Goal: Task Accomplishment & Management: Use online tool/utility

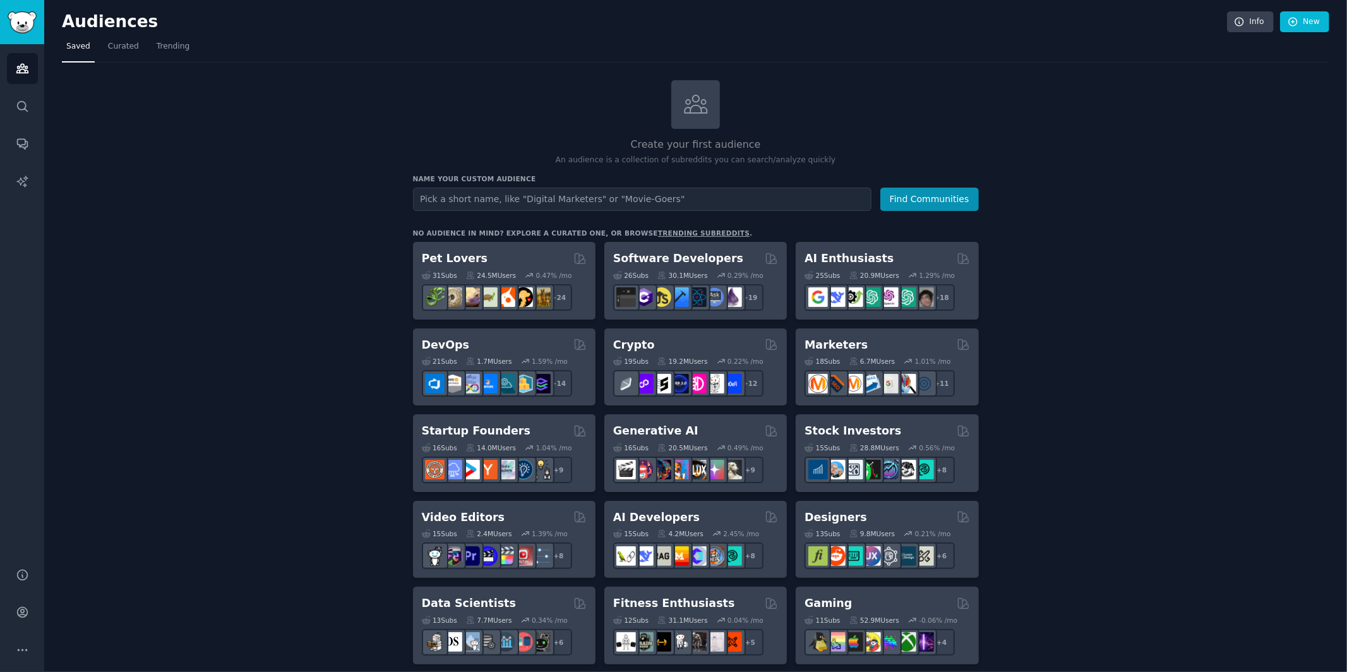
click at [522, 189] on input "text" at bounding box center [642, 199] width 459 height 23
type input "n"
type input "aigirlfriend"
click at [905, 198] on button "Find Communities" at bounding box center [929, 199] width 99 height 23
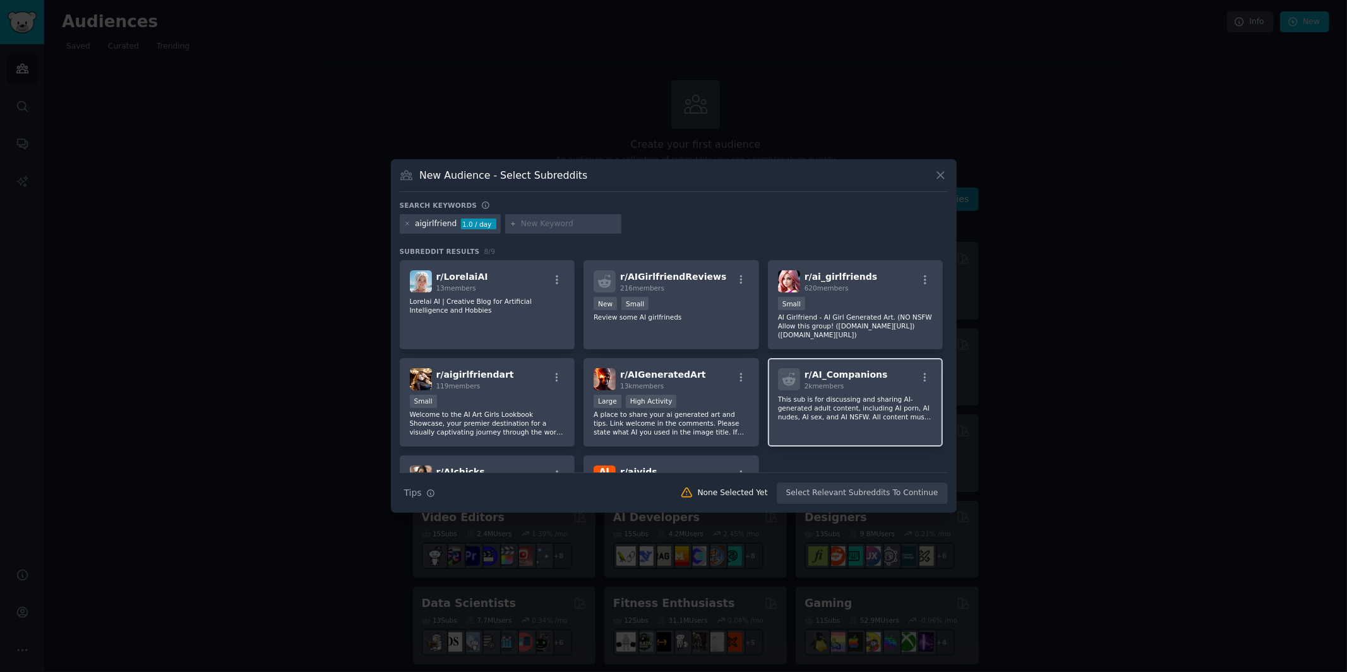
scroll to position [3, 0]
click at [865, 369] on span "r/ AI_Companions" at bounding box center [846, 372] width 83 height 10
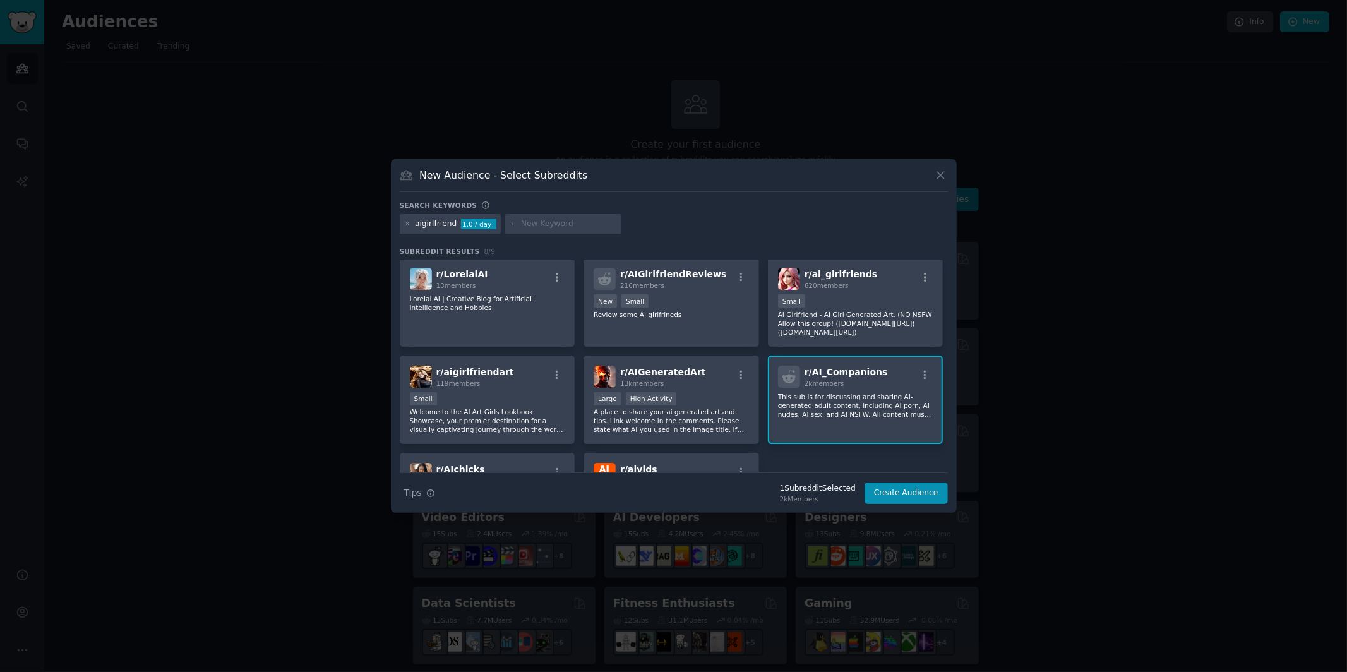
scroll to position [0, 0]
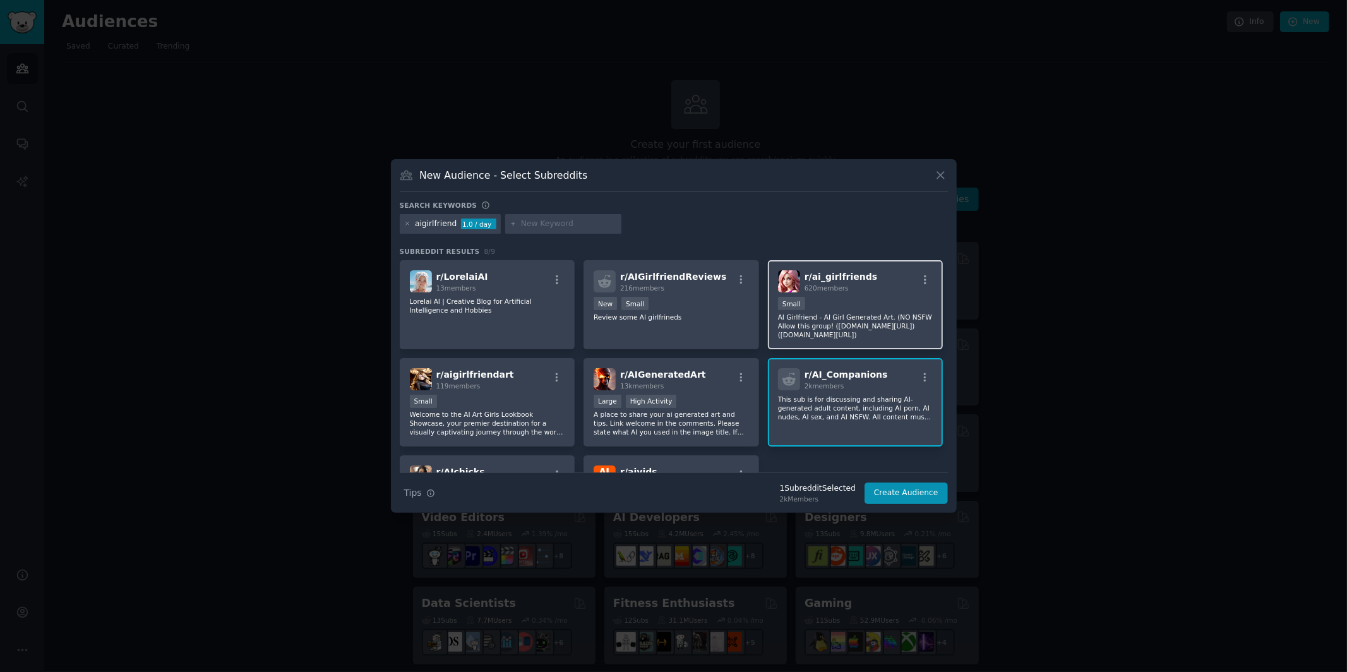
click at [876, 335] on p "AI Girlfriend - AI Girl Generated Art. (NO NSFW Allow this group! ([DOMAIN_NAME…" at bounding box center [855, 326] width 155 height 27
click at [904, 489] on button "Create Audience" at bounding box center [906, 493] width 83 height 21
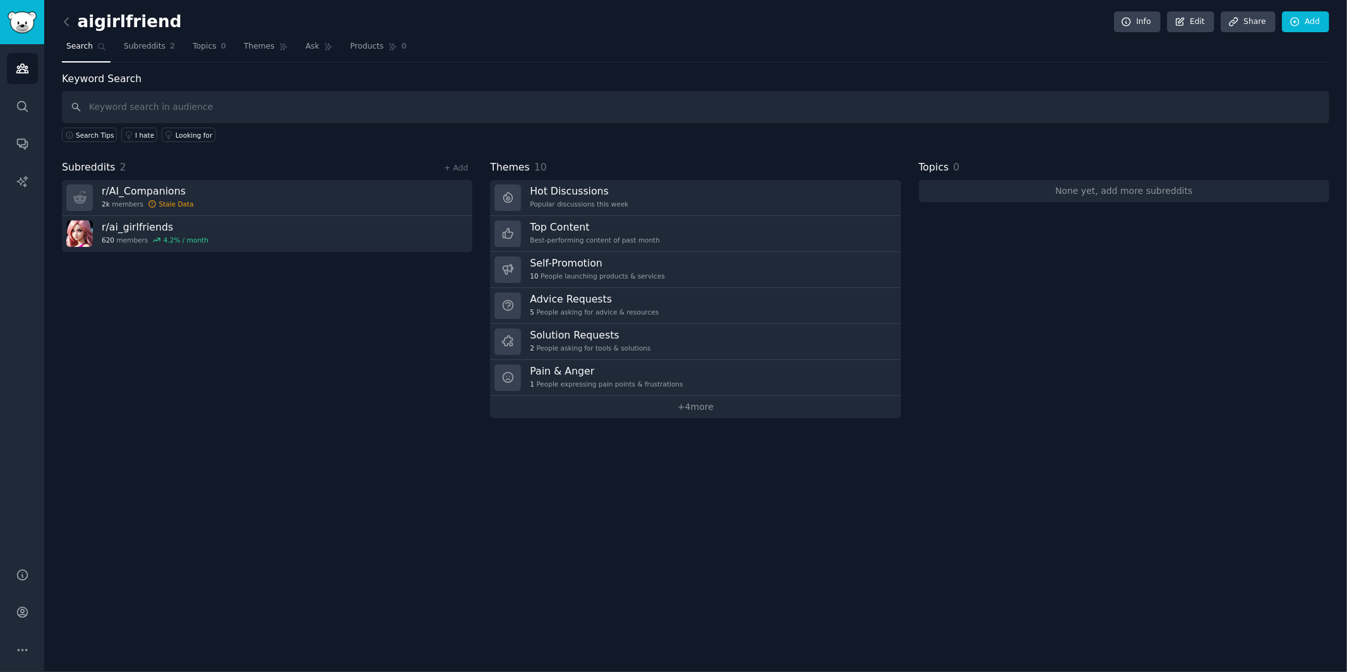
click at [253, 343] on div "Subreddits 2 + Add r/ AI_Companions 2k members Stale Data r/ ai_girlfriends 620…" at bounding box center [267, 289] width 411 height 258
click at [299, 113] on input "text" at bounding box center [696, 107] width 1268 height 32
click at [169, 110] on input "character [PERSON_NAME]" at bounding box center [696, 107] width 1268 height 32
click at [131, 109] on input "character [PERSON_NAME]" at bounding box center [696, 107] width 1268 height 32
click at [167, 103] on input "character [PERSON_NAME]" at bounding box center [696, 107] width 1268 height 32
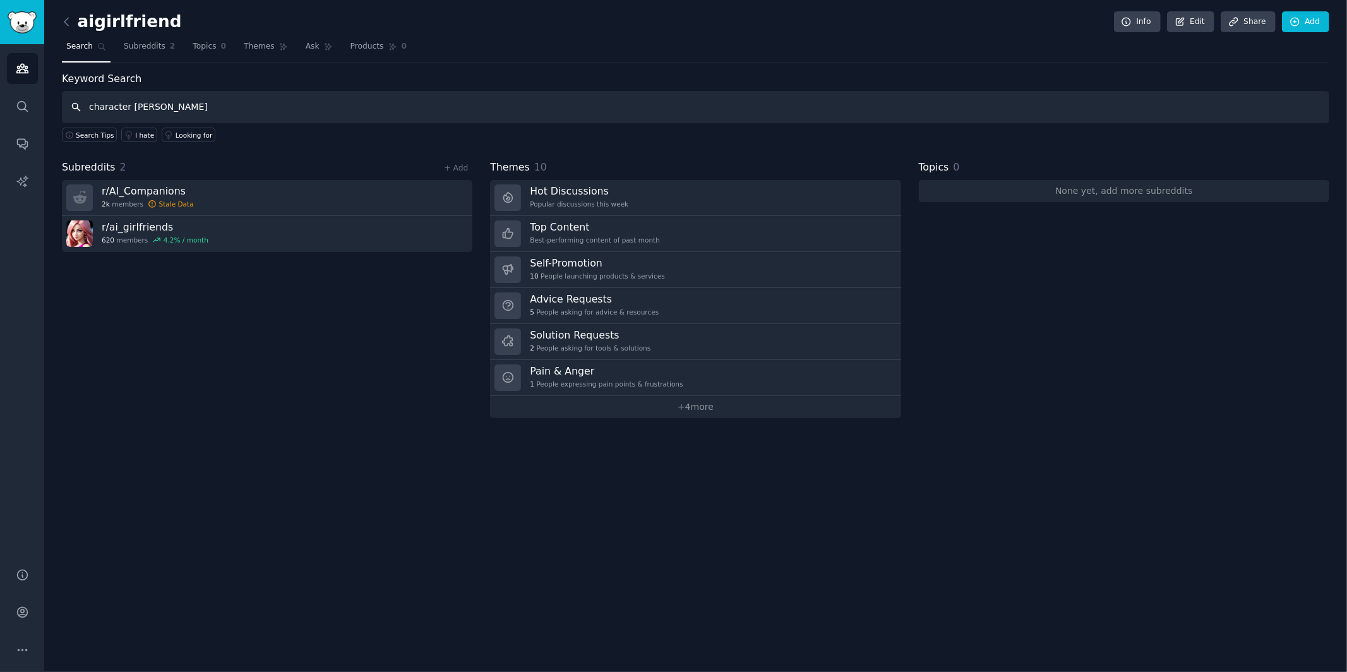
type input "character [PERSON_NAME]"
click at [99, 44] on icon at bounding box center [102, 47] width 7 height 7
click at [162, 114] on input "character [PERSON_NAME]" at bounding box center [696, 107] width 1268 height 32
click at [16, 110] on icon "Sidebar" at bounding box center [22, 106] width 13 height 13
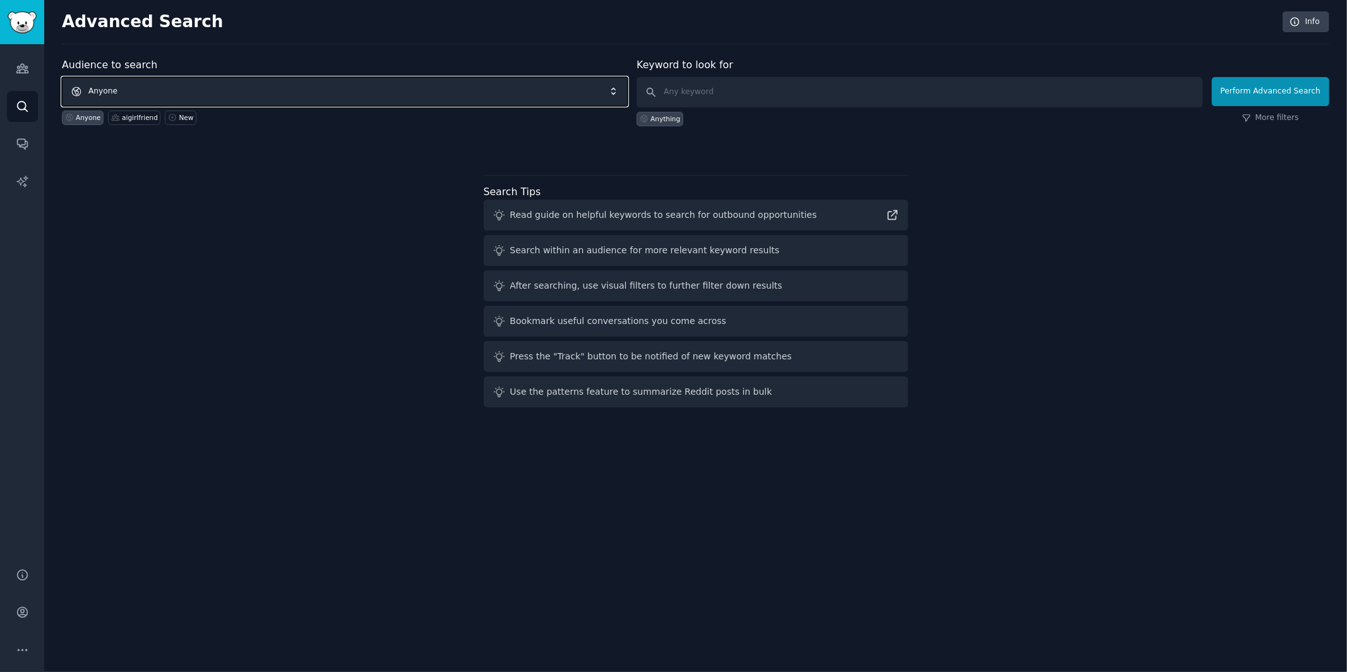
click at [222, 86] on span "Anyone" at bounding box center [345, 91] width 566 height 29
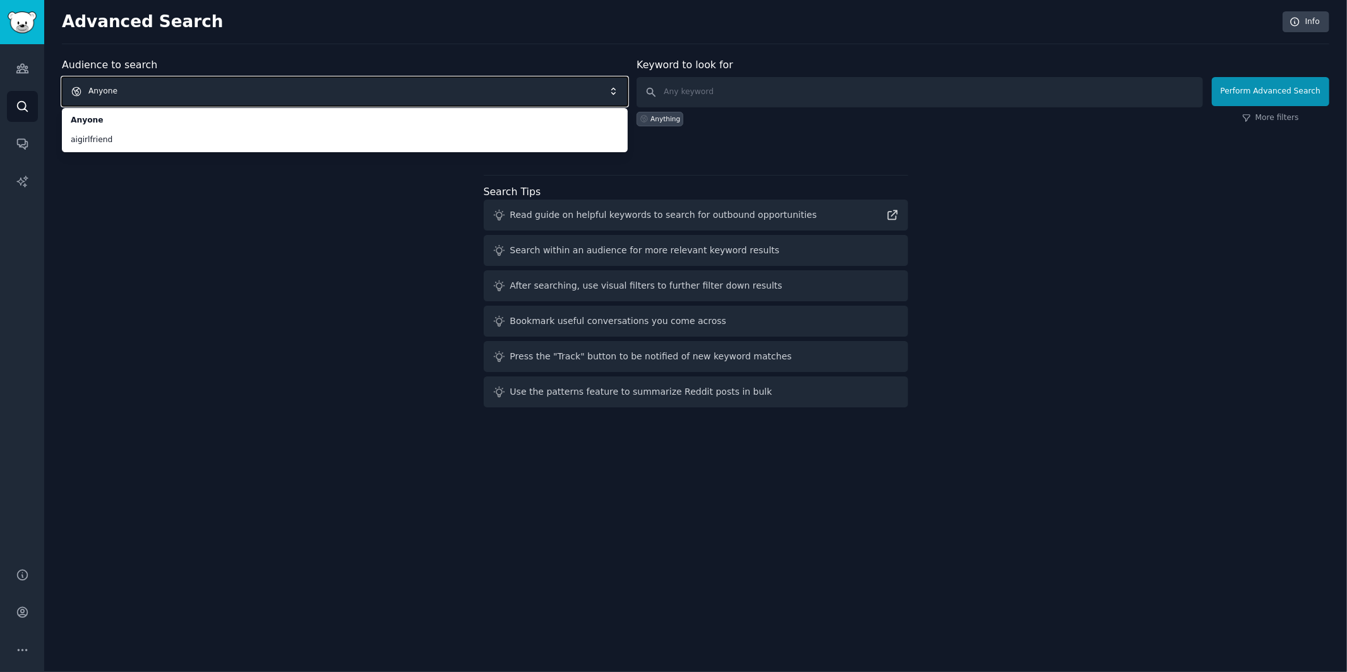
click at [134, 98] on span "Anyone" at bounding box center [345, 91] width 566 height 29
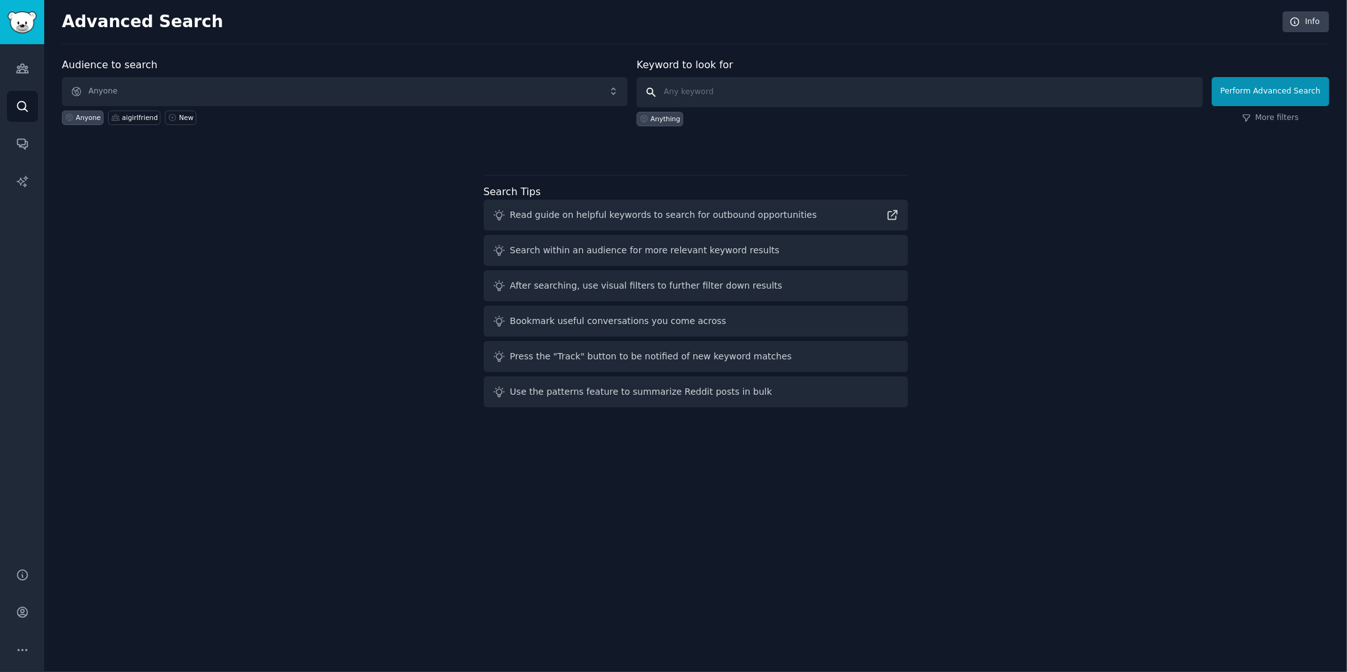
click at [676, 91] on input "text" at bounding box center [920, 92] width 566 height 30
type input "character [PERSON_NAME]"
click at [1269, 92] on button "Perform Advanced Search" at bounding box center [1270, 91] width 117 height 29
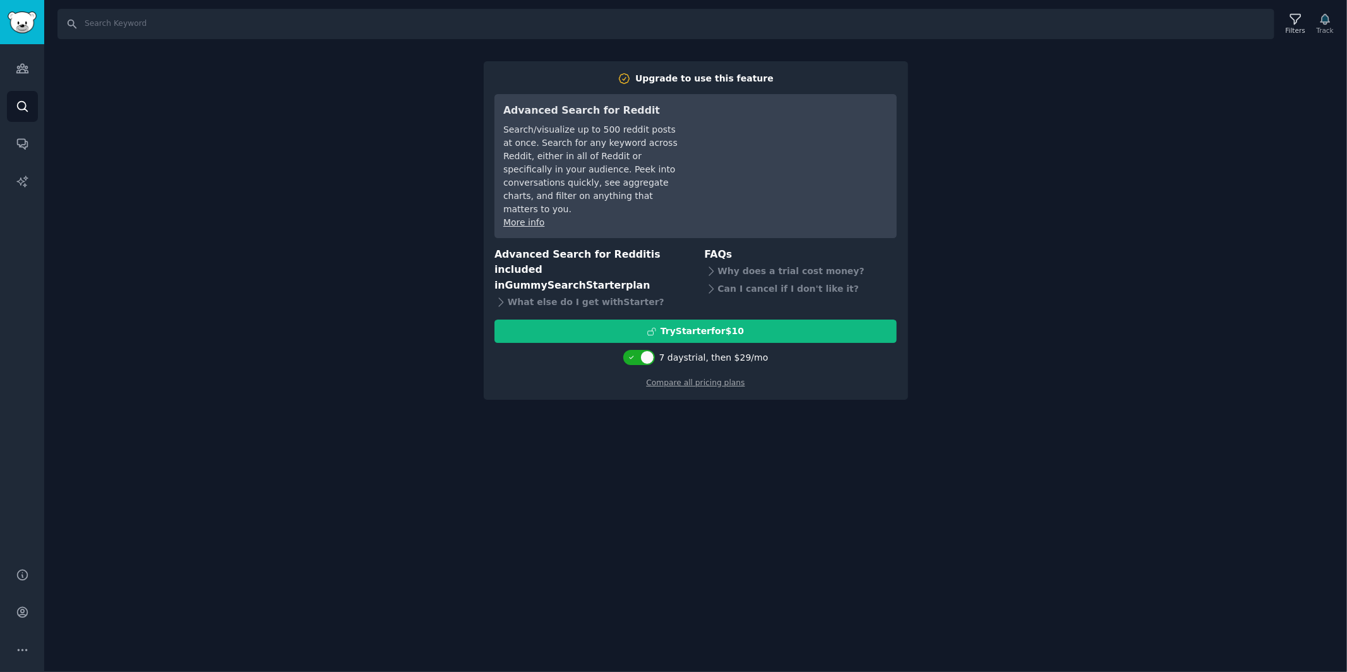
click at [1110, 252] on div "Search Filters Track Upgrade to use this feature Advanced Search for Reddit Sea…" at bounding box center [695, 336] width 1303 height 672
click at [14, 64] on link "Audiences" at bounding box center [22, 68] width 31 height 31
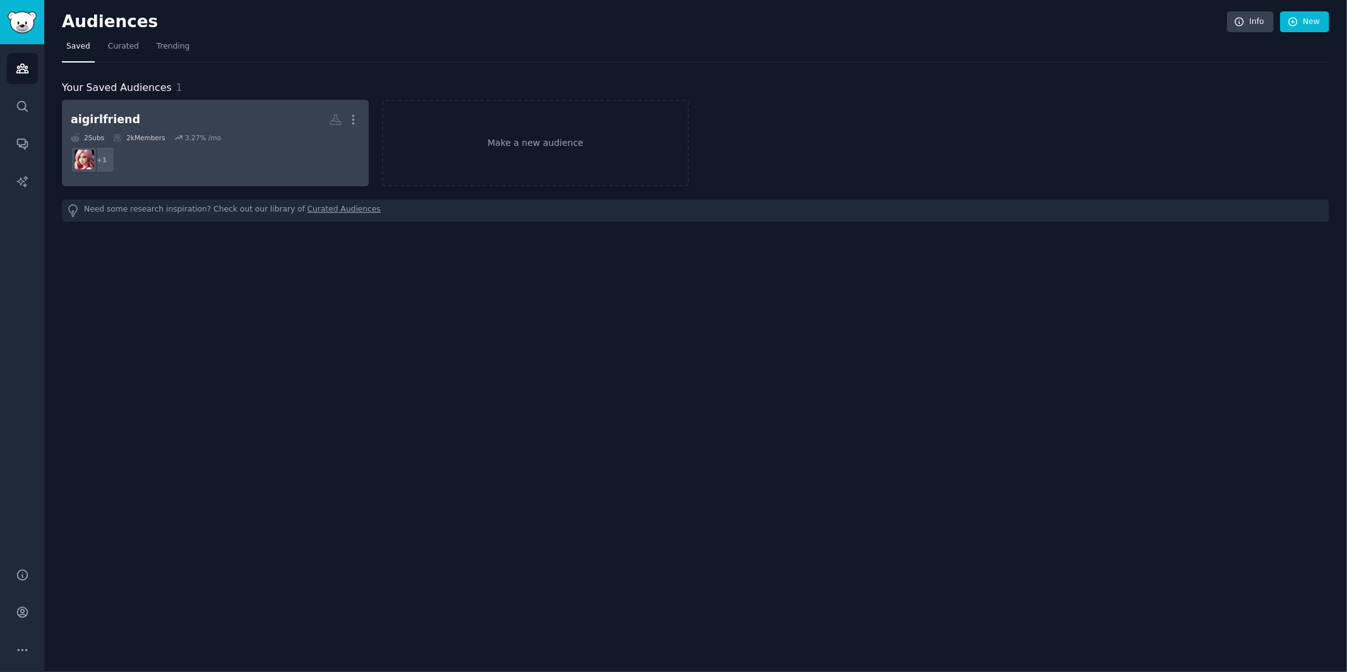
click at [189, 157] on dd "+ 1" at bounding box center [215, 159] width 289 height 35
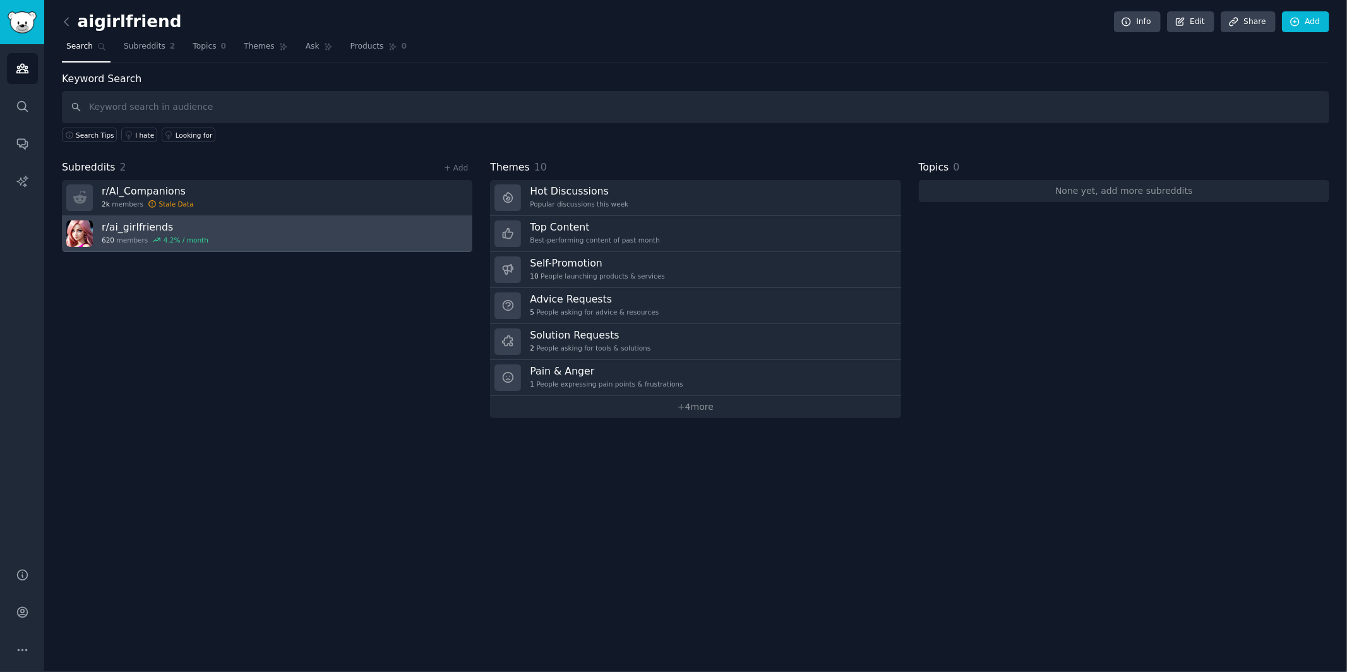
click at [273, 225] on link "r/ ai_girlfriends 620 members 4.2 % / month" at bounding box center [267, 234] width 411 height 36
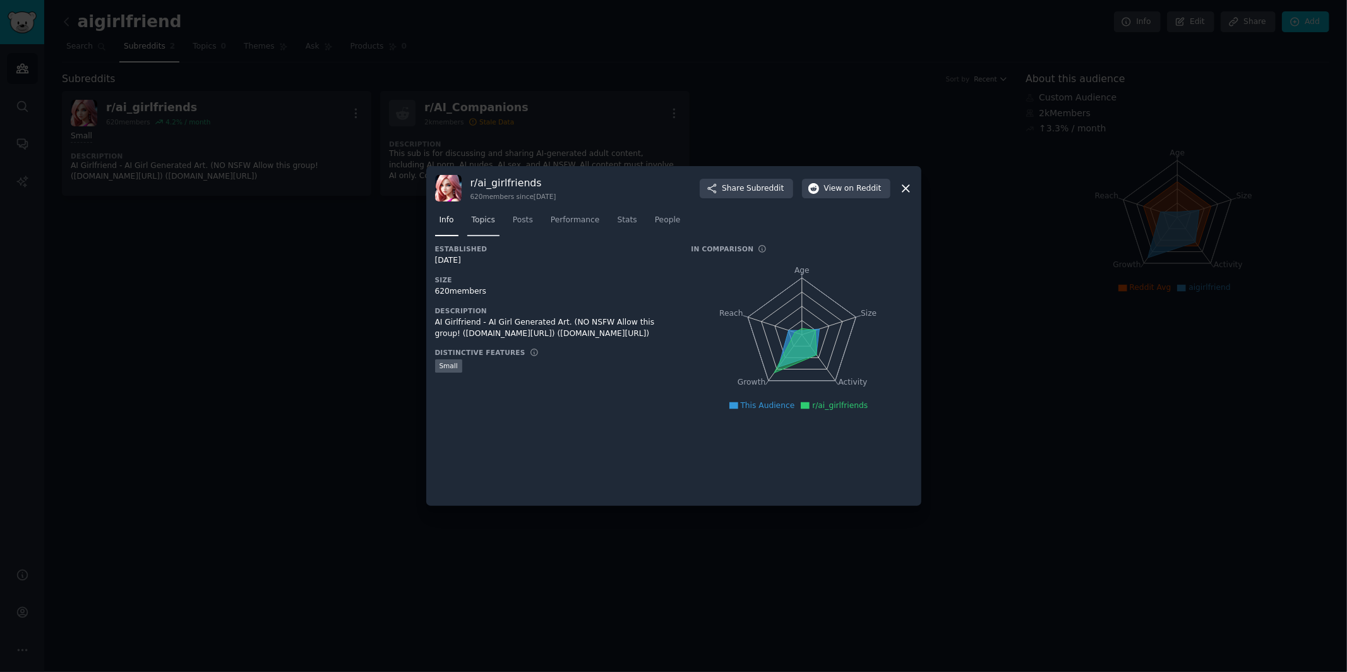
click at [482, 225] on span "Topics" at bounding box center [483, 220] width 23 height 11
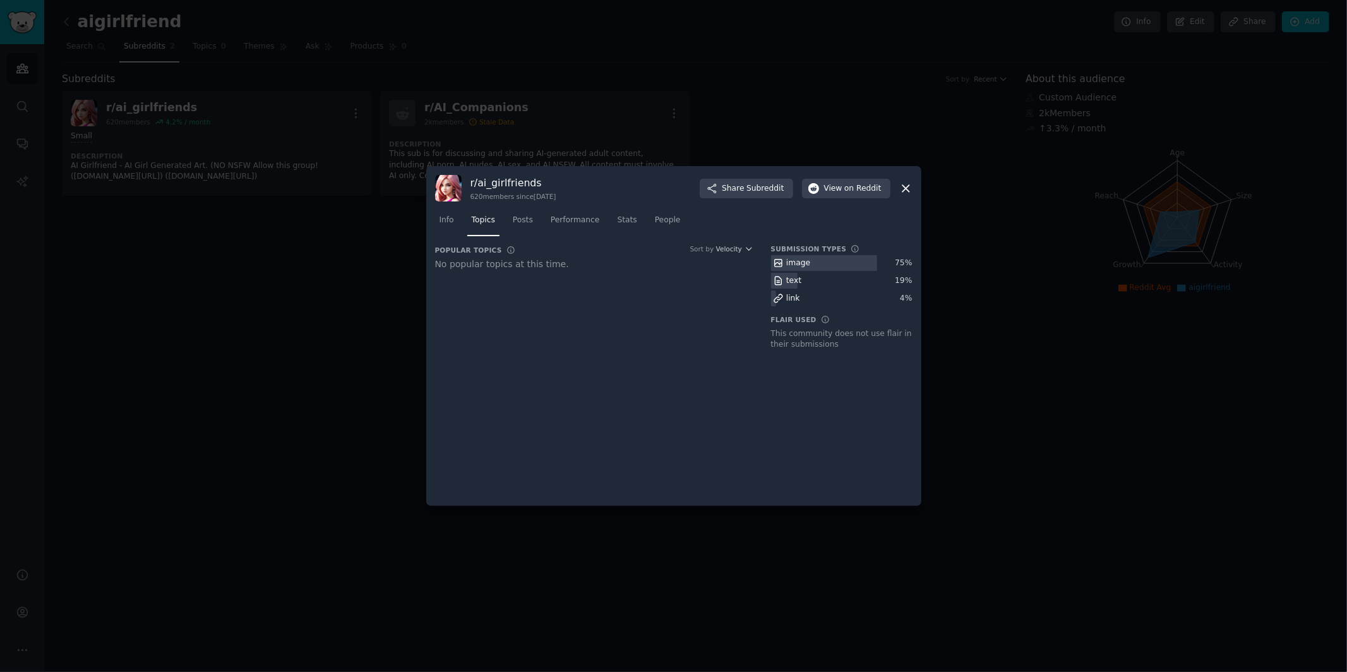
drag, startPoint x: 584, startPoint y: 223, endPoint x: 572, endPoint y: 224, distance: 12.0
click at [584, 223] on span "Performance" at bounding box center [575, 220] width 49 height 11
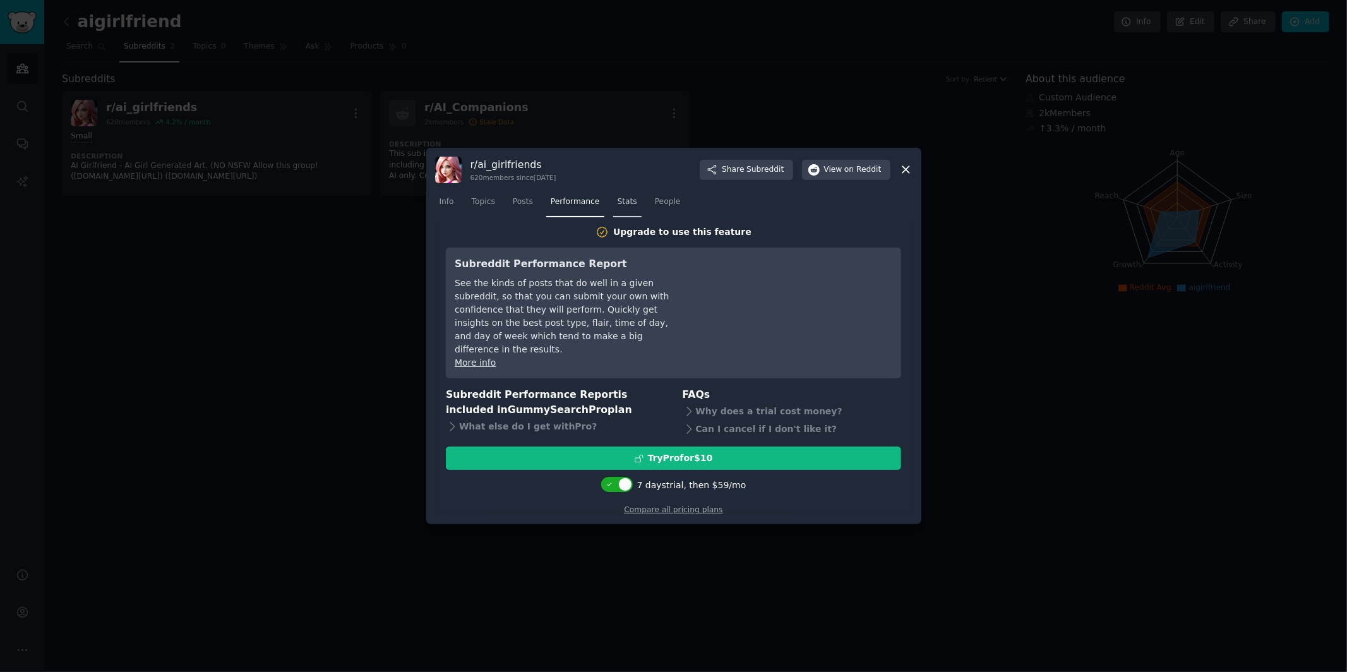
click at [637, 207] on link "Stats" at bounding box center [627, 205] width 28 height 26
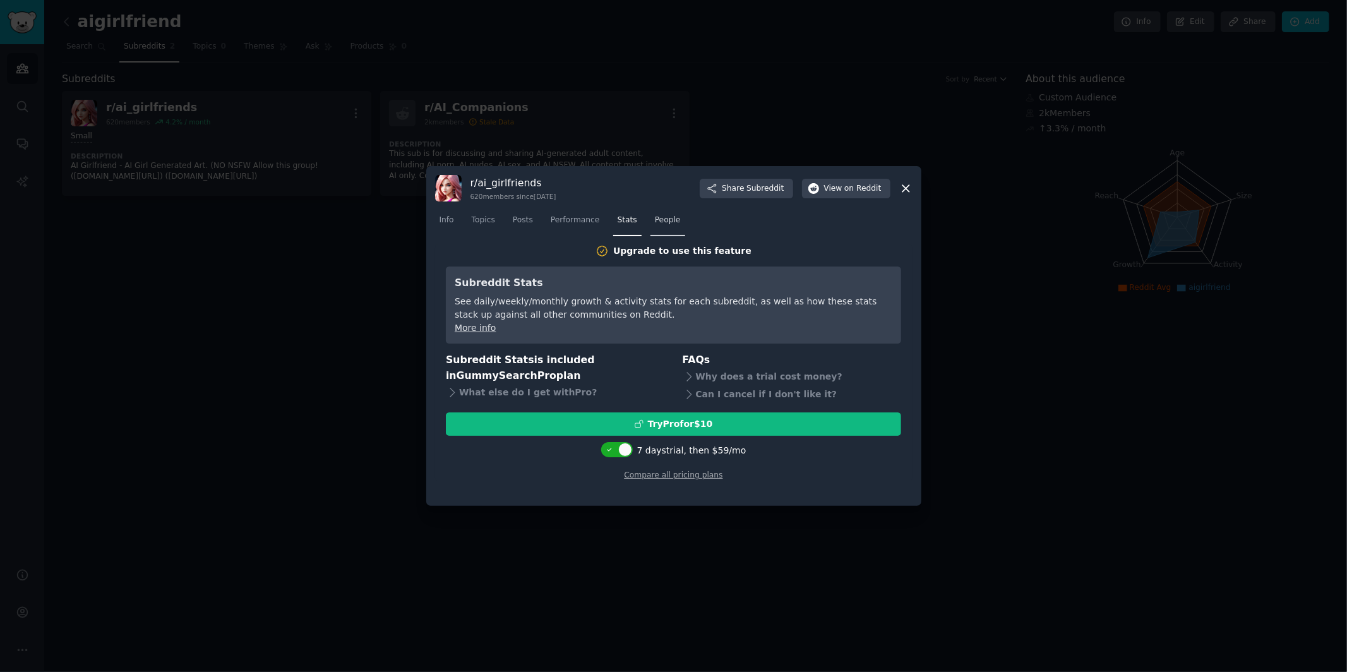
click at [655, 213] on link "People" at bounding box center [668, 223] width 35 height 26
click at [1119, 189] on div at bounding box center [673, 336] width 1347 height 672
